Goal: Information Seeking & Learning: Learn about a topic

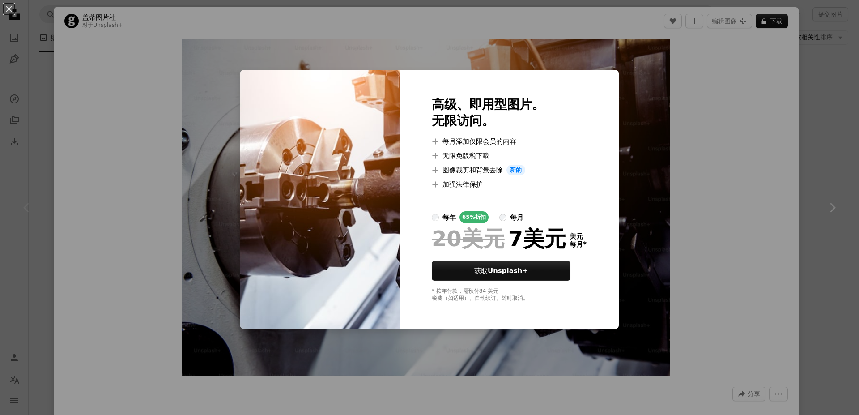
click at [708, 162] on div "An X shape 高级、即用型图片。 无限访问。 A plus sign 每月添加仅限会员的内容 A plus sign 无限免版税下载 A plus s…" at bounding box center [429, 207] width 859 height 415
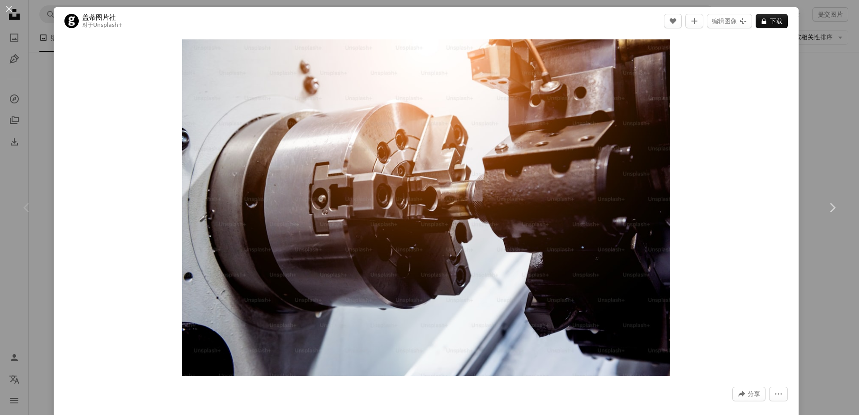
click at [672, 111] on div "Zoom in" at bounding box center [426, 207] width 745 height 345
click at [811, 131] on div "An X shape Chevron left Chevron right 盖蒂图片社 对于 Unsplash+ A heart A plus sign 编辑…" at bounding box center [429, 207] width 859 height 415
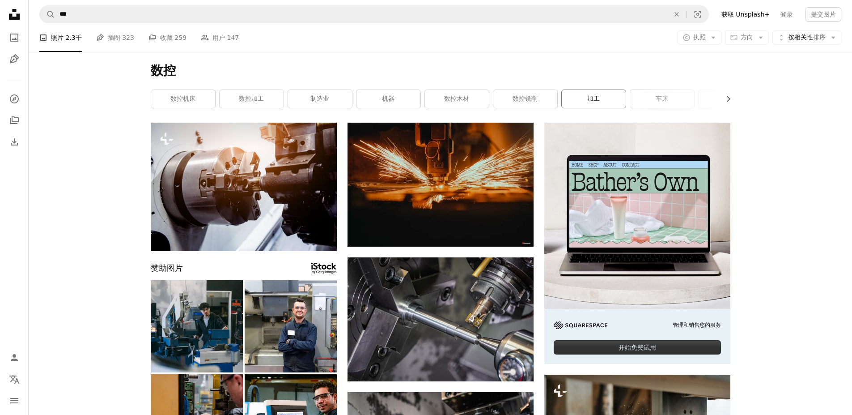
click at [616, 104] on link "加工" at bounding box center [594, 99] width 64 height 18
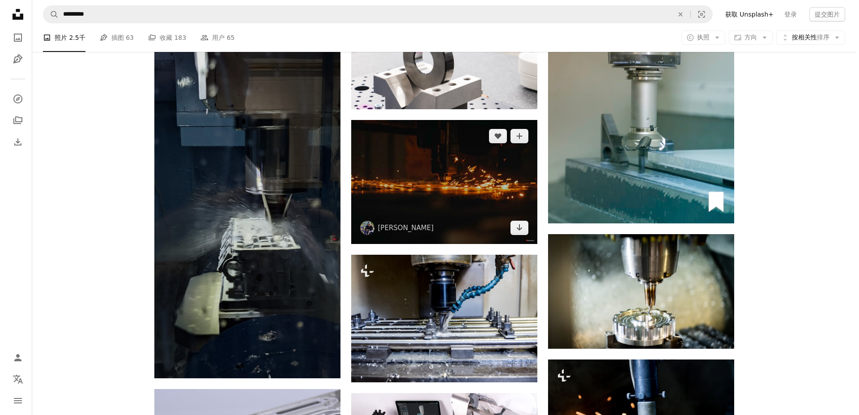
scroll to position [850, 0]
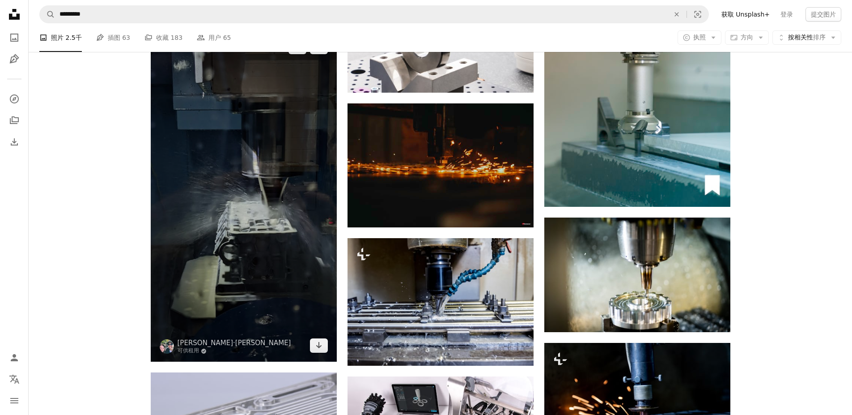
click at [278, 220] on img at bounding box center [244, 196] width 186 height 331
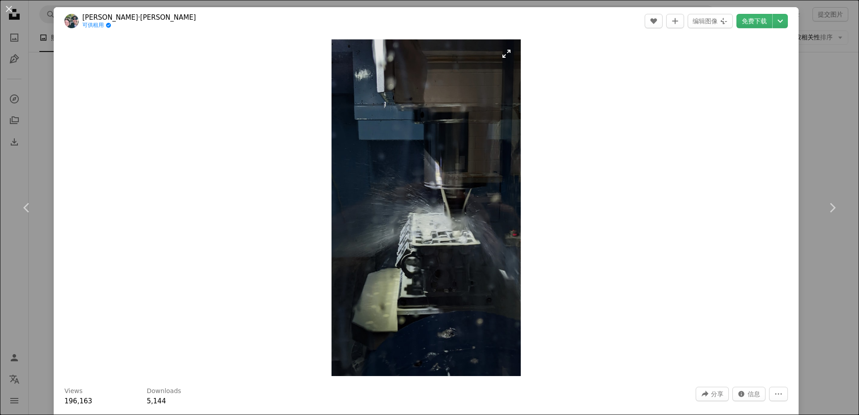
click at [411, 215] on img "放大此图像" at bounding box center [425, 207] width 189 height 336
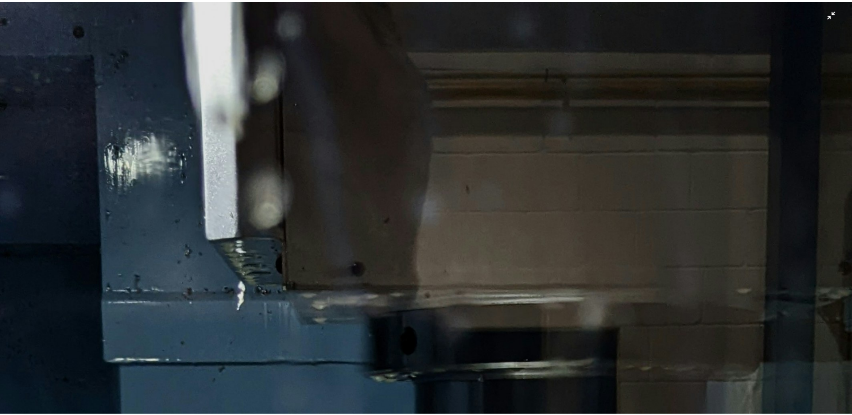
scroll to position [551, 0]
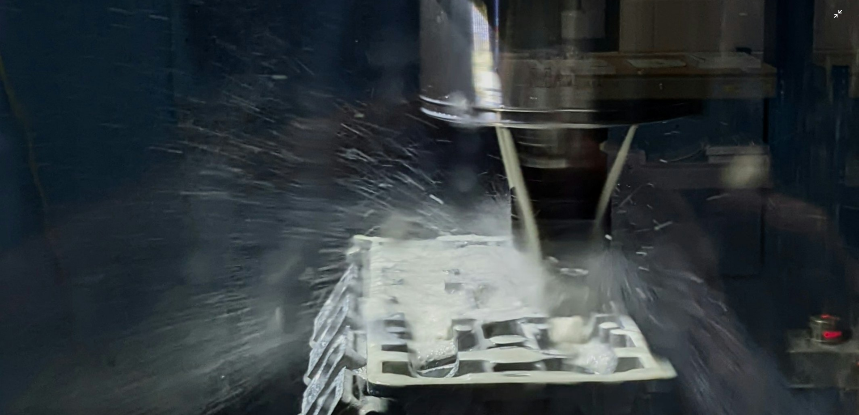
click at [563, 215] on img "Zoom out on this image" at bounding box center [430, 213] width 860 height 1528
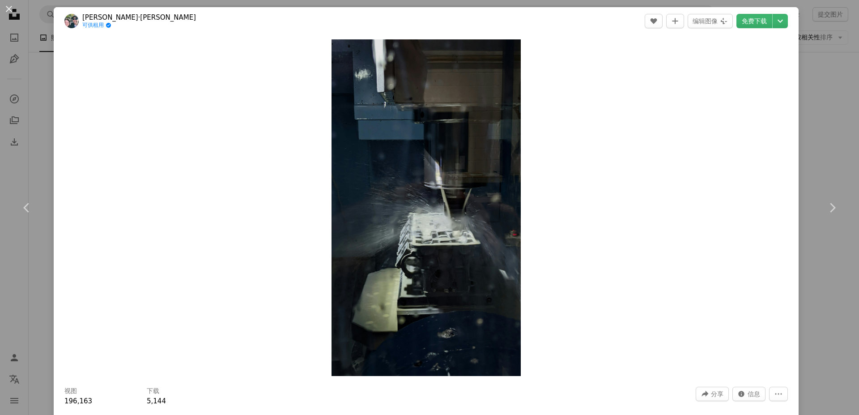
click at [837, 53] on div "An X shape Chevron left Chevron right [PERSON_NAME]·[PERSON_NAME] 可供租用 A checkm…" at bounding box center [429, 207] width 859 height 415
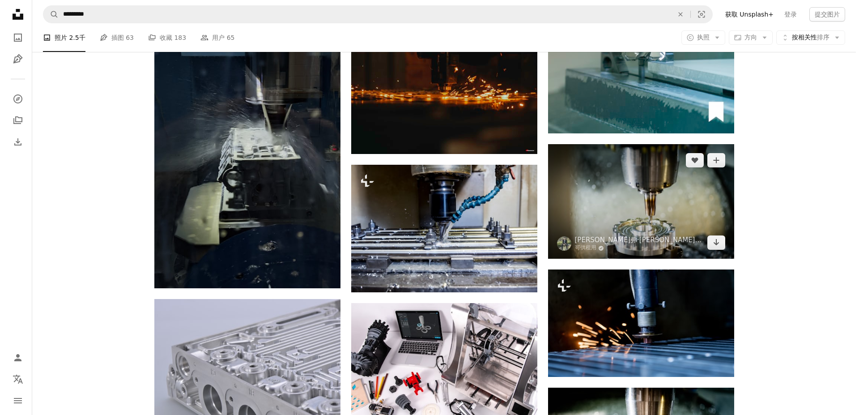
scroll to position [939, 0]
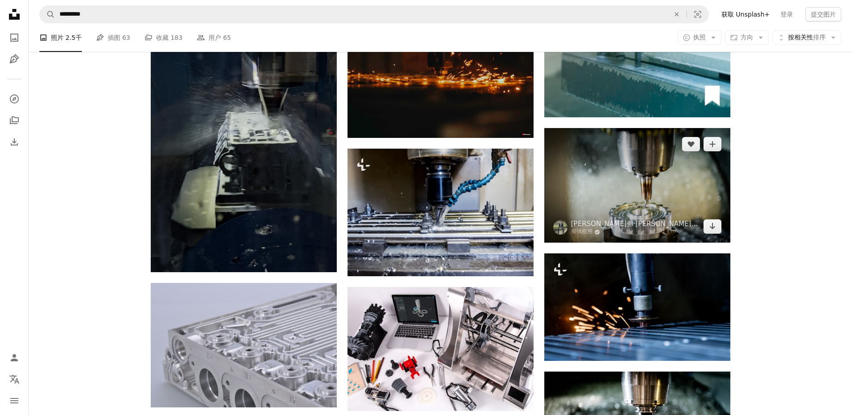
click at [663, 191] on img at bounding box center [637, 185] width 186 height 114
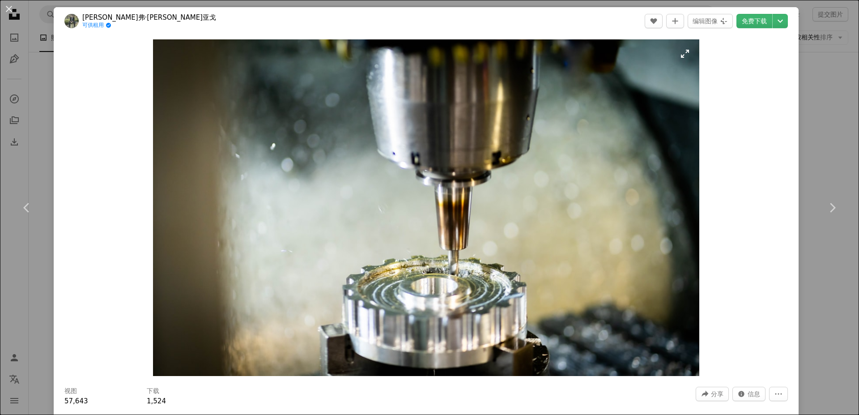
click at [633, 181] on img "放大此图像" at bounding box center [426, 207] width 546 height 336
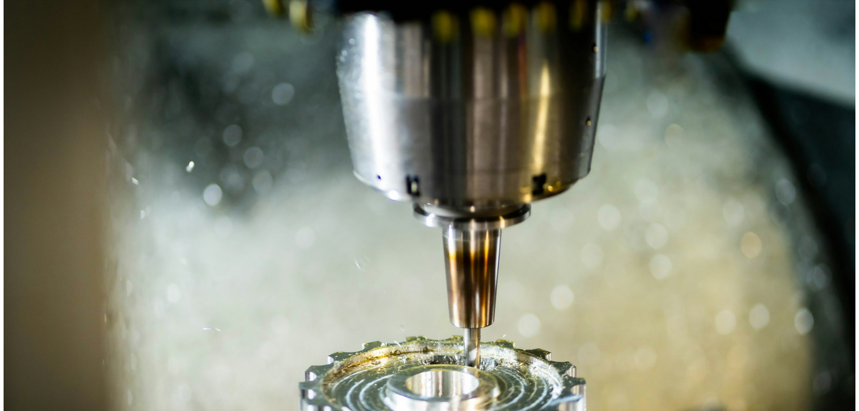
scroll to position [55, 0]
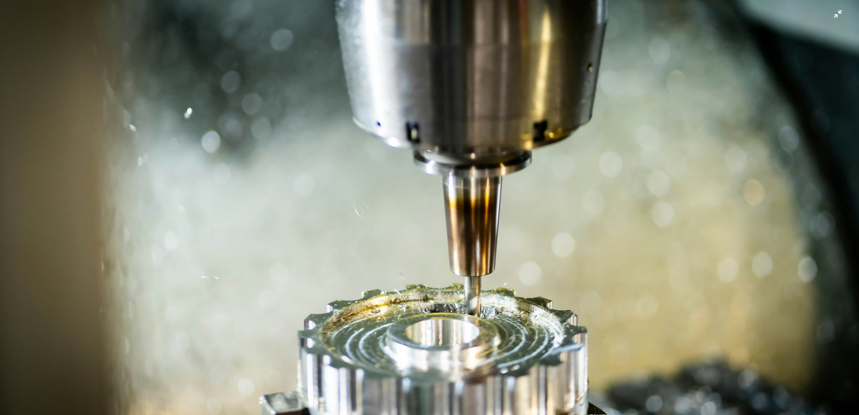
click at [486, 178] on img "Zoom out on this image" at bounding box center [430, 209] width 860 height 529
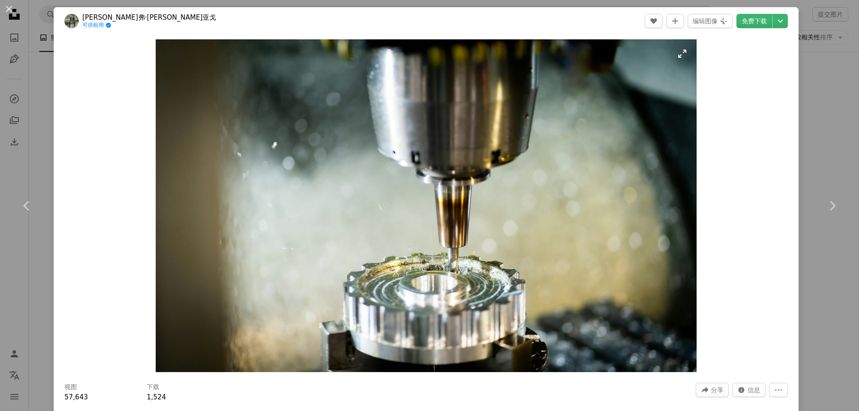
click at [482, 174] on img "Zoom in on this image" at bounding box center [426, 205] width 541 height 333
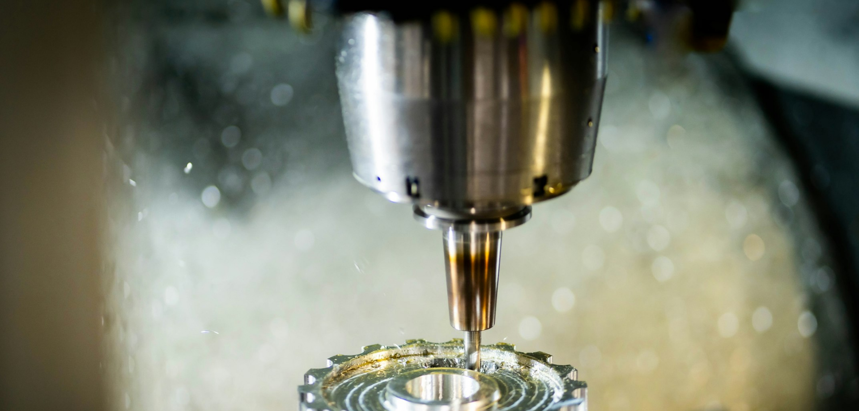
scroll to position [57, 0]
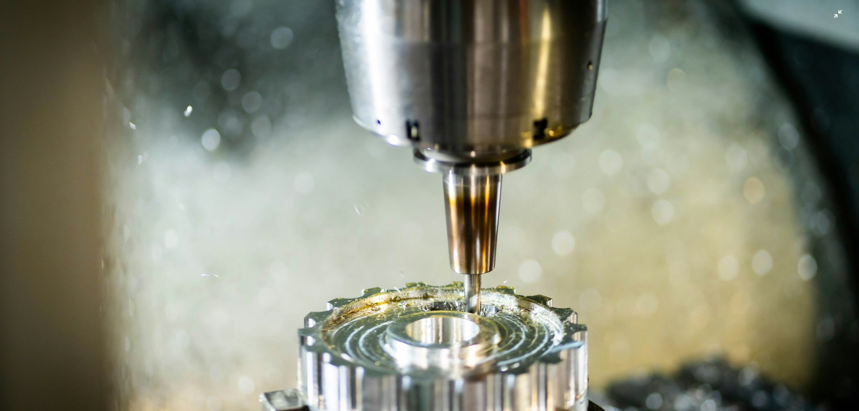
click at [482, 174] on img "Zoom out on this image" at bounding box center [430, 207] width 860 height 529
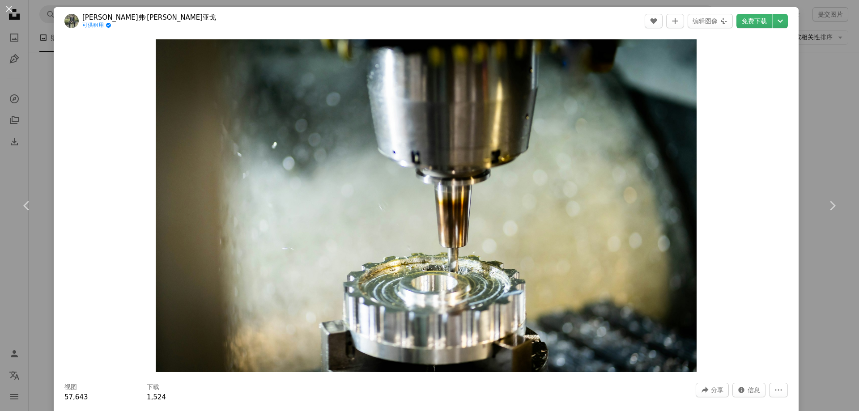
click at [727, 229] on div "Zoom in" at bounding box center [426, 206] width 745 height 342
